Goal: Information Seeking & Learning: Compare options

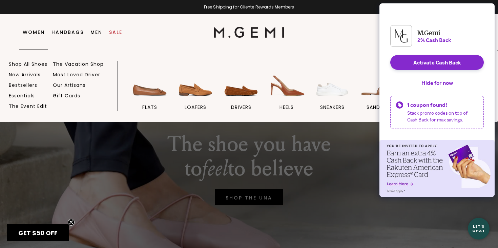
click at [39, 33] on link "Women" at bounding box center [34, 31] width 22 height 5
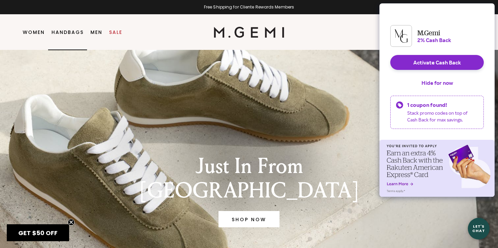
click at [73, 35] on li "Handbags" at bounding box center [67, 33] width 39 height 36
click at [432, 88] on button "Hide for now" at bounding box center [437, 82] width 42 height 15
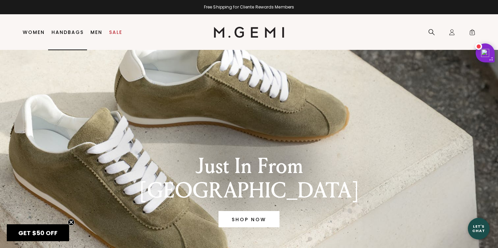
click at [75, 32] on link "Handbags" at bounding box center [67, 31] width 32 height 5
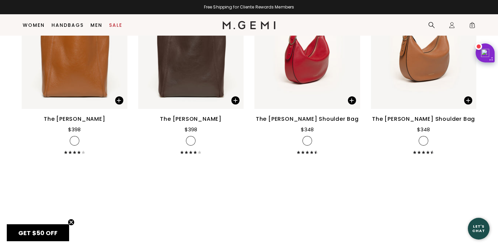
scroll to position [567, 0]
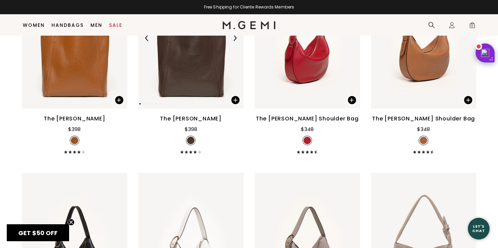
click at [195, 90] on img at bounding box center [191, 37] width 106 height 141
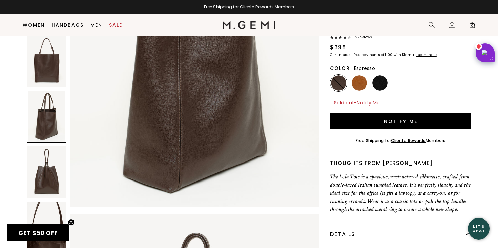
scroll to position [128, 0]
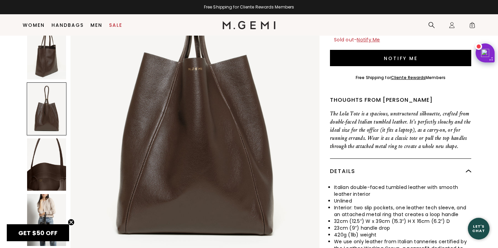
click at [53, 211] on img at bounding box center [46, 220] width 39 height 52
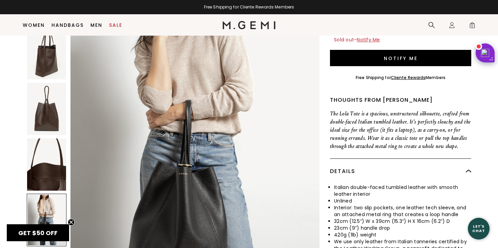
click at [52, 142] on img at bounding box center [46, 164] width 39 height 52
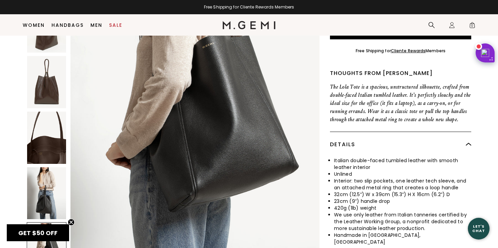
scroll to position [61, 0]
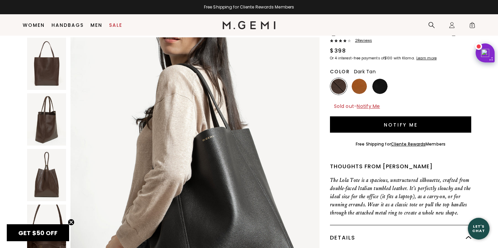
click at [360, 79] on img at bounding box center [358, 86] width 15 height 15
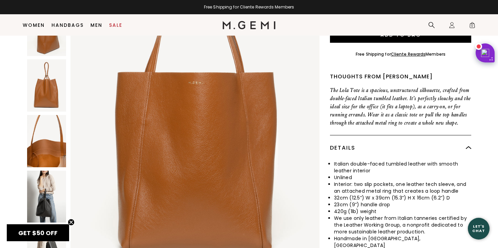
scroll to position [197, 0]
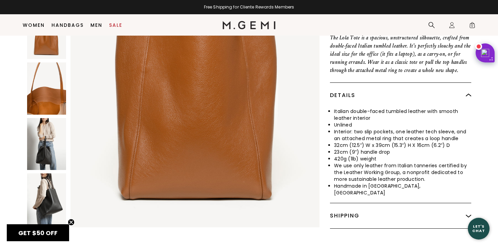
click at [50, 173] on img at bounding box center [46, 199] width 39 height 52
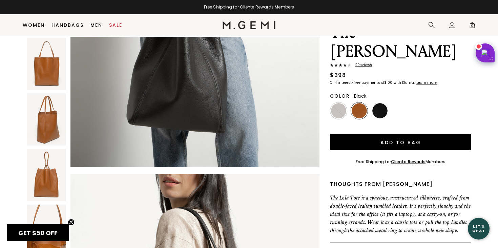
scroll to position [1555, 0]
click at [381, 103] on img at bounding box center [379, 110] width 15 height 15
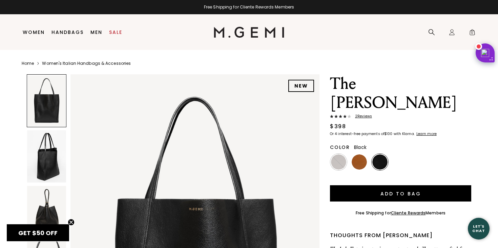
click at [54, 62] on link "Women's Italian Handbags & Accessories" at bounding box center [86, 63] width 89 height 5
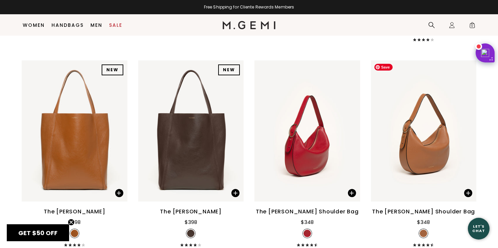
scroll to position [501, 0]
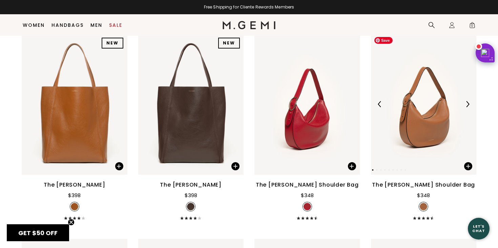
click at [429, 122] on img at bounding box center [424, 104] width 106 height 141
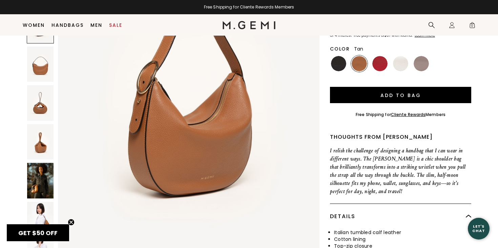
scroll to position [127, 0]
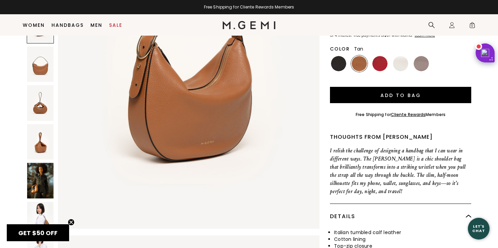
click at [35, 163] on img at bounding box center [40, 181] width 26 height 36
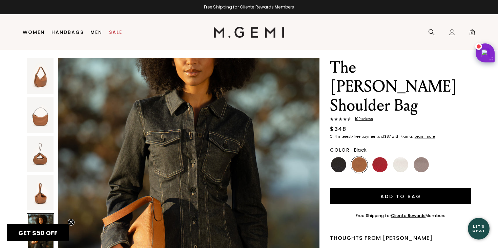
scroll to position [15, 0]
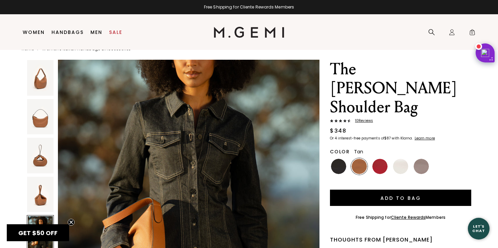
click at [39, 160] on img at bounding box center [40, 155] width 26 height 36
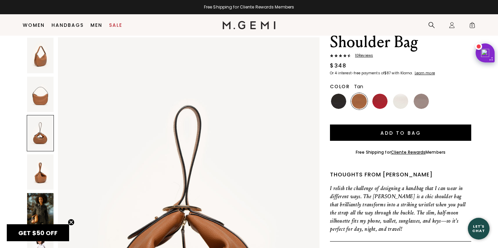
scroll to position [101, 0]
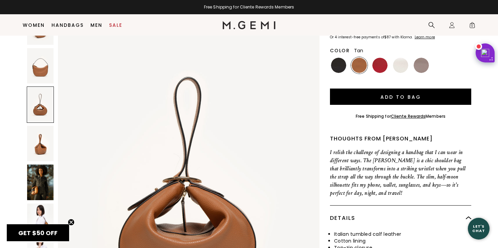
click at [44, 86] on div at bounding box center [40, 104] width 27 height 36
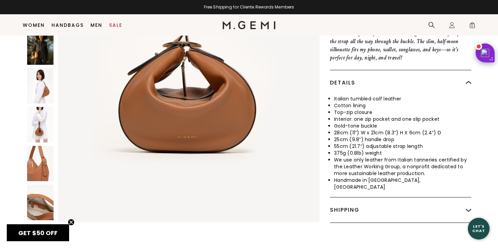
scroll to position [237, 0]
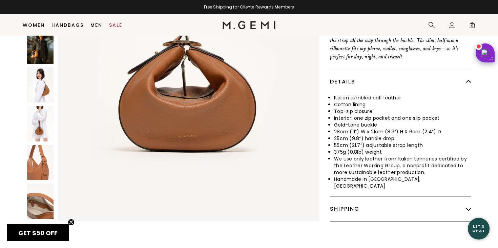
click at [38, 144] on img at bounding box center [40, 162] width 26 height 36
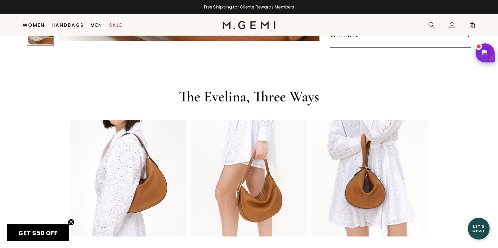
scroll to position [413, 0]
